Goal: Transaction & Acquisition: Purchase product/service

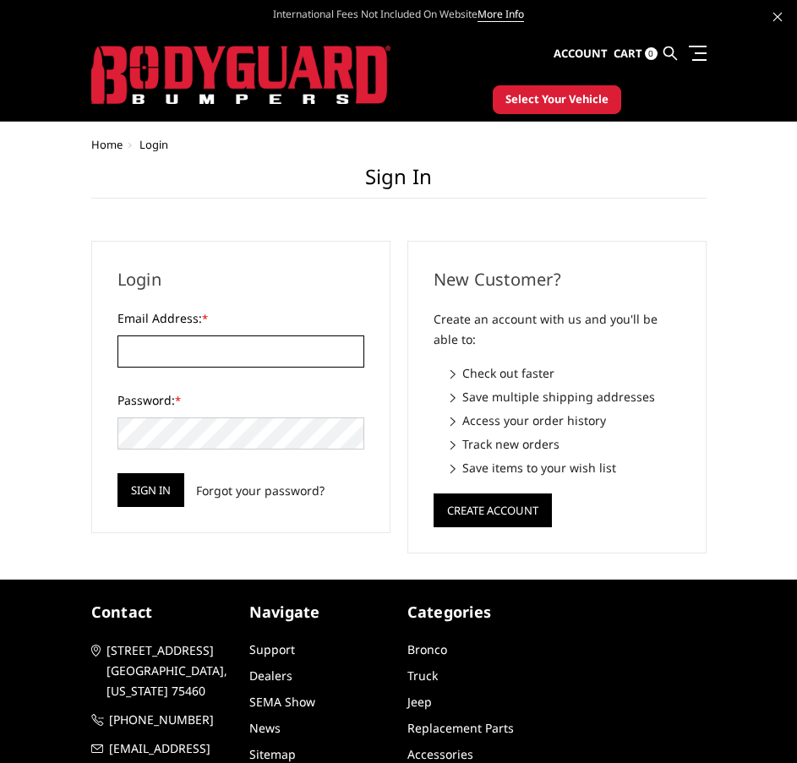
click at [325, 340] on input "Email Address: *" at bounding box center [241, 352] width 247 height 32
paste input "[EMAIL_ADDRESS][DOMAIN_NAME]"
type input "[EMAIL_ADDRESS][DOMAIN_NAME]"
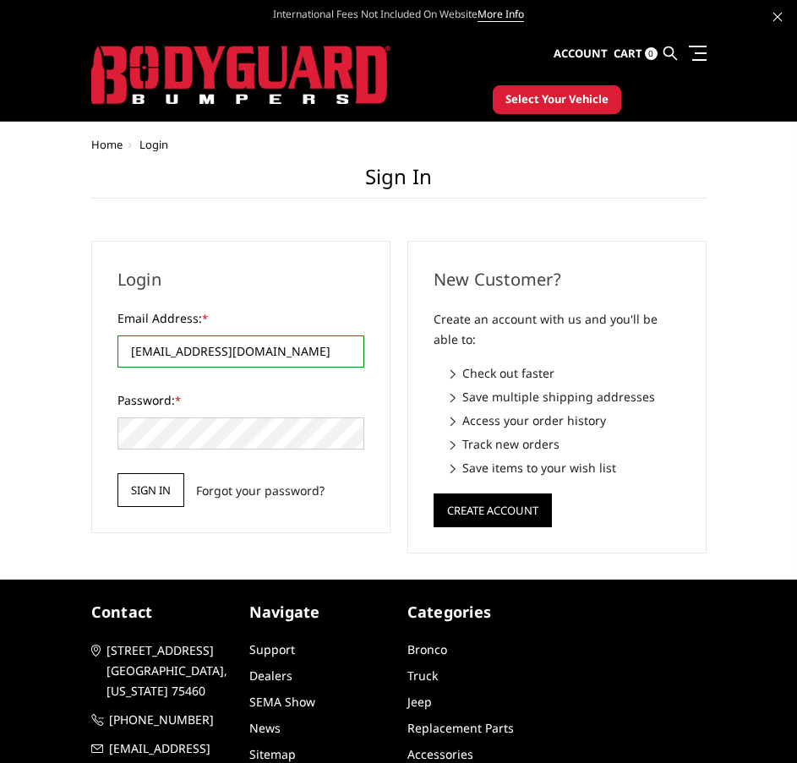
click at [137, 486] on input "Sign in" at bounding box center [151, 490] width 67 height 34
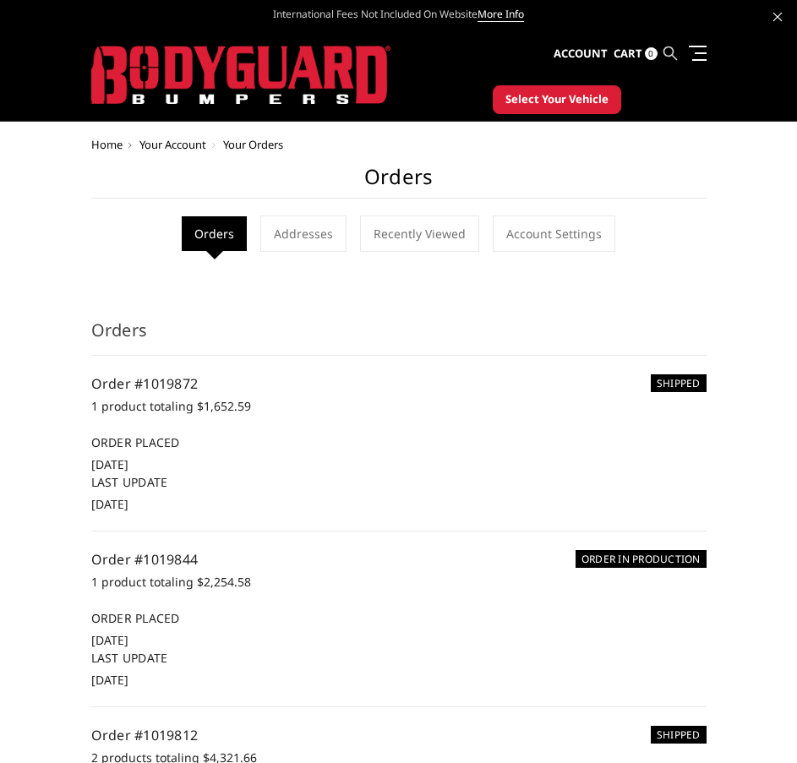
click at [673, 54] on icon at bounding box center [671, 53] width 14 height 14
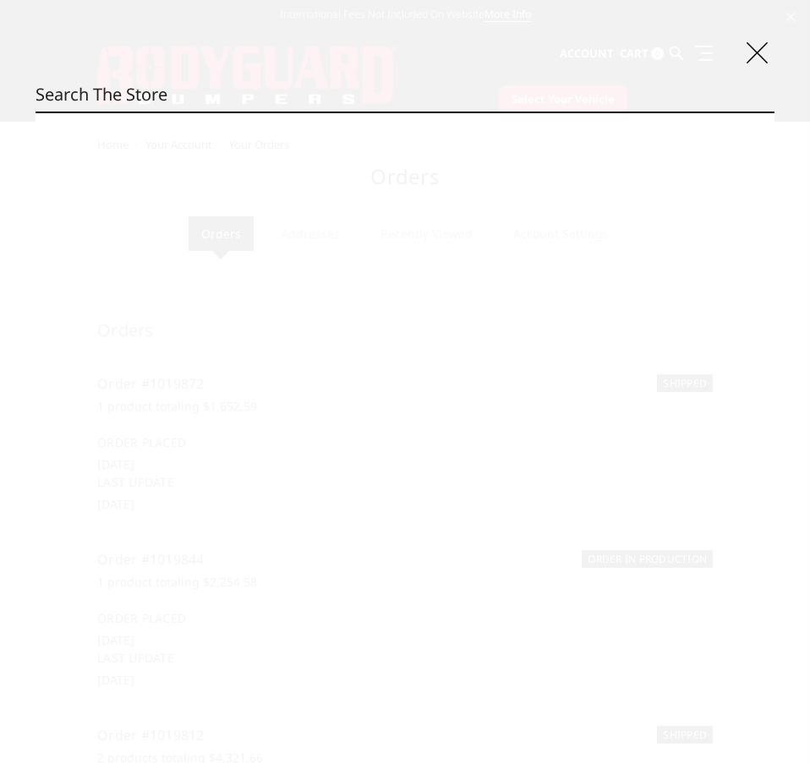
paste input "Bumperonly1"
click at [517, 77] on div "Search Bumperonly1 Search" at bounding box center [405, 381] width 810 height 763
click at [515, 85] on input "Bumperonly1" at bounding box center [405, 95] width 739 height 34
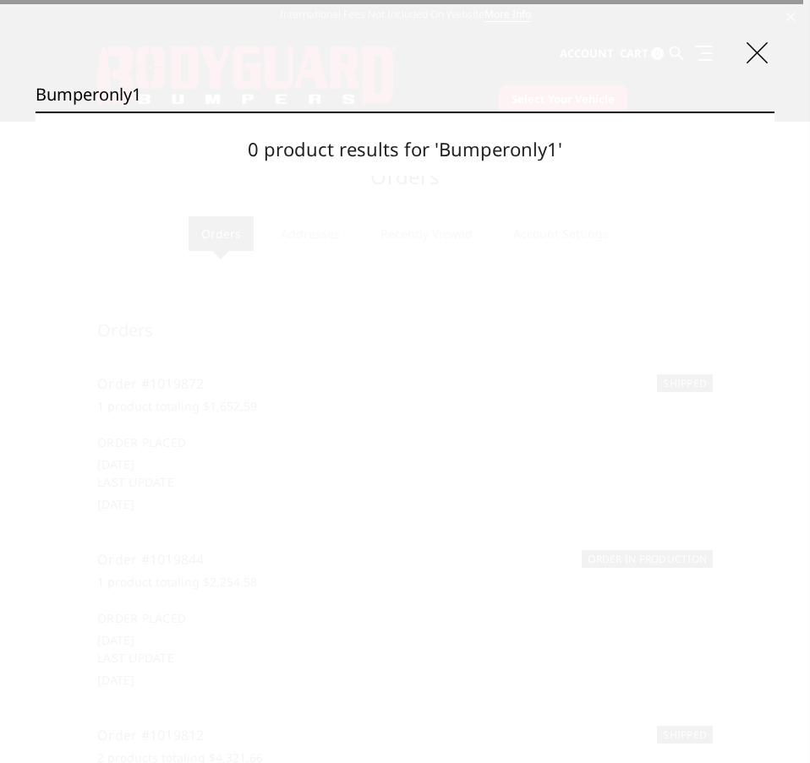
click at [515, 85] on input "Bumperonly1" at bounding box center [405, 95] width 739 height 34
paste input "MFC20B"
type input "MFC20B"
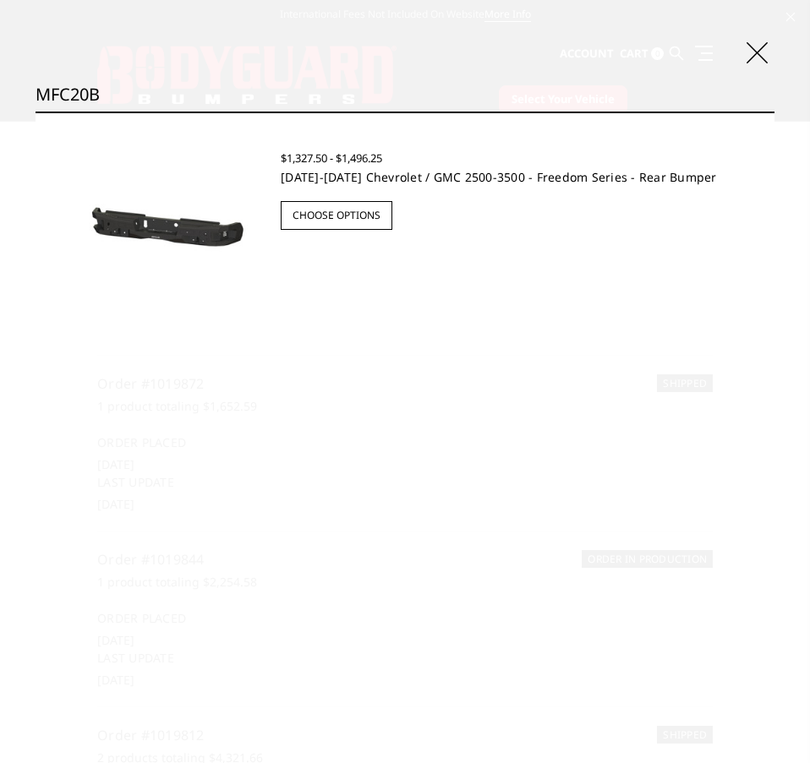
click at [571, 172] on link "[DATE]-[DATE] Chevrolet / GMC 2500-3500 - Freedom Series - Rear Bumper" at bounding box center [499, 177] width 436 height 16
